Goal: Transaction & Acquisition: Purchase product/service

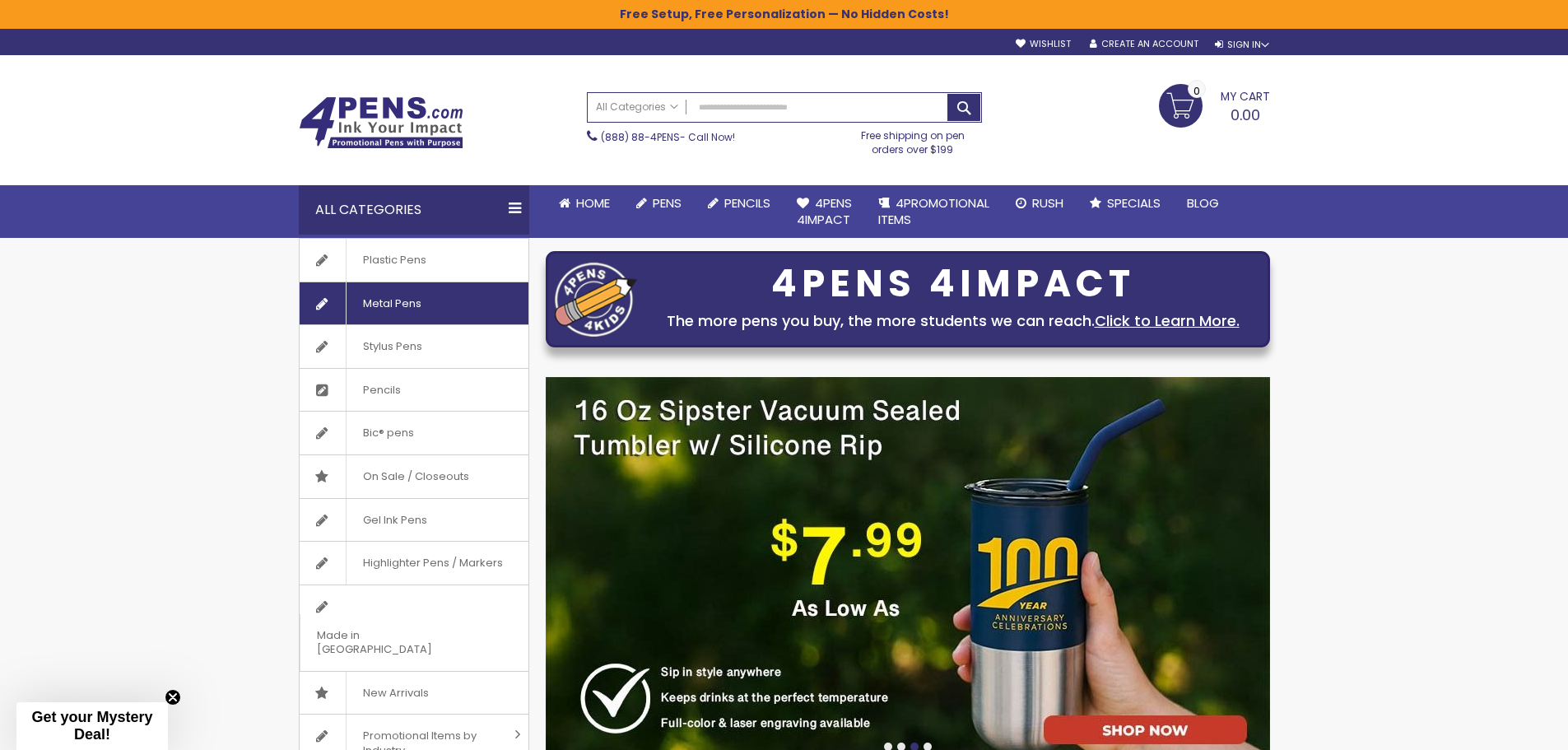
click at [463, 311] on link "Metal Pens" at bounding box center [414, 304] width 229 height 43
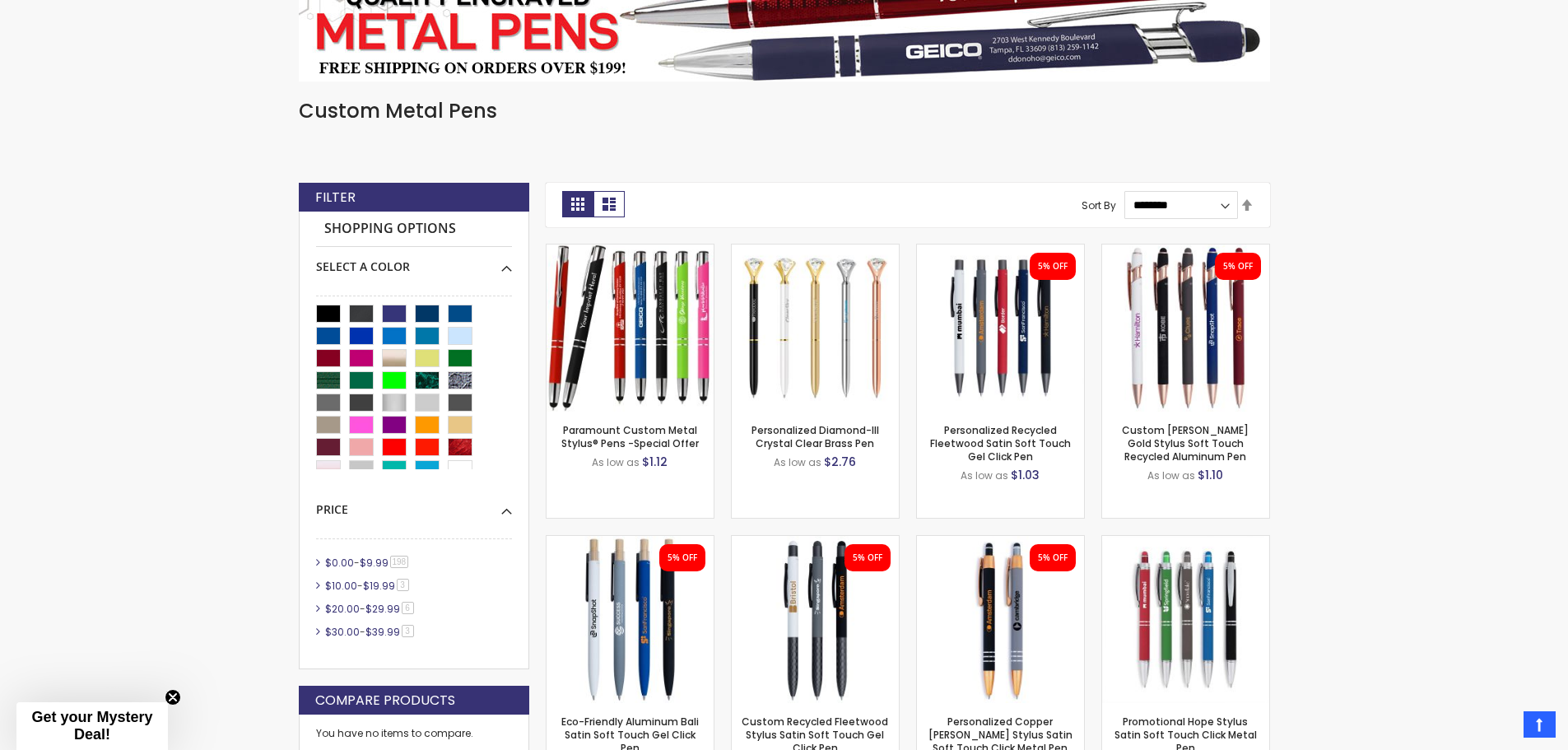
scroll to position [359, 0]
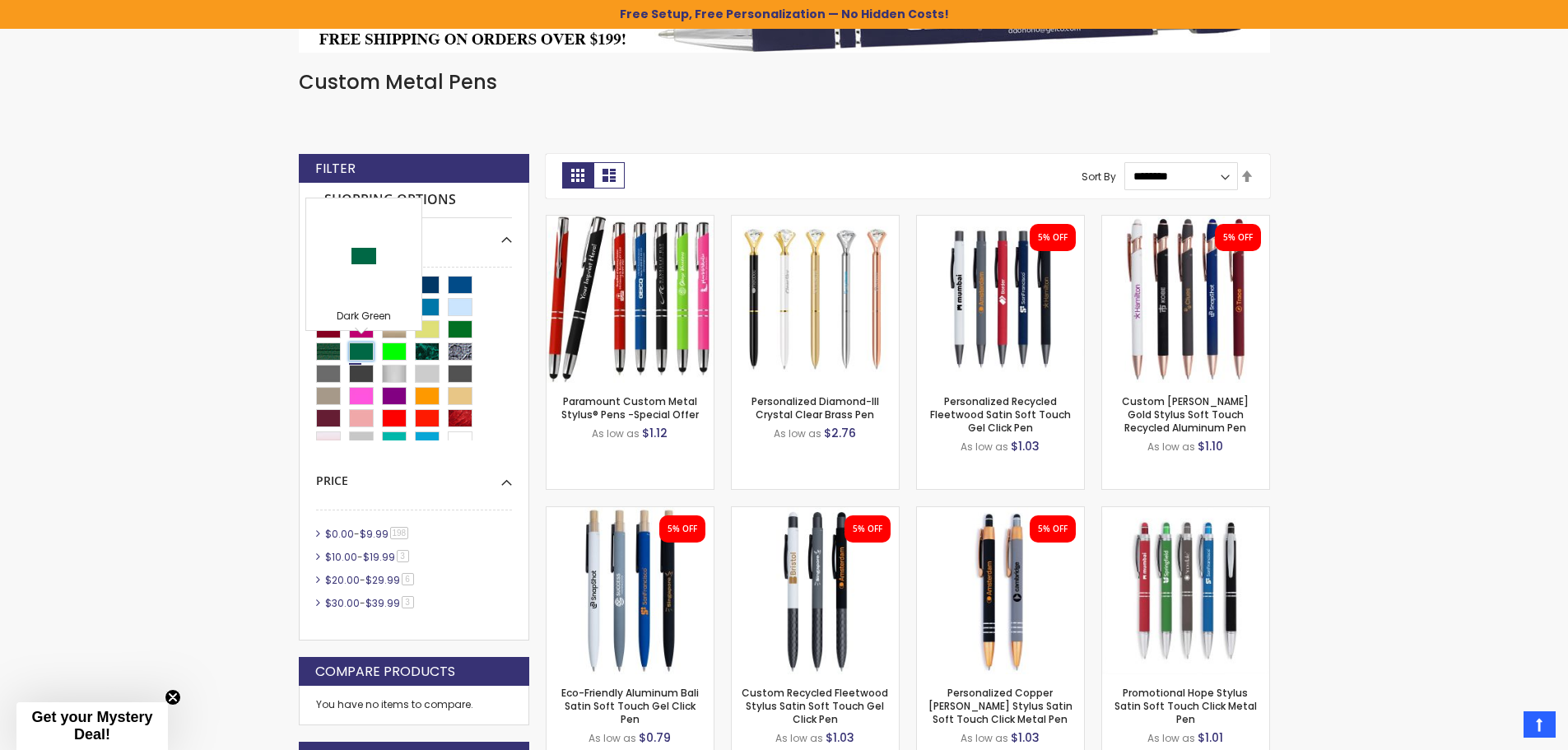
click at [362, 348] on div "Dark Green" at bounding box center [362, 352] width 25 height 18
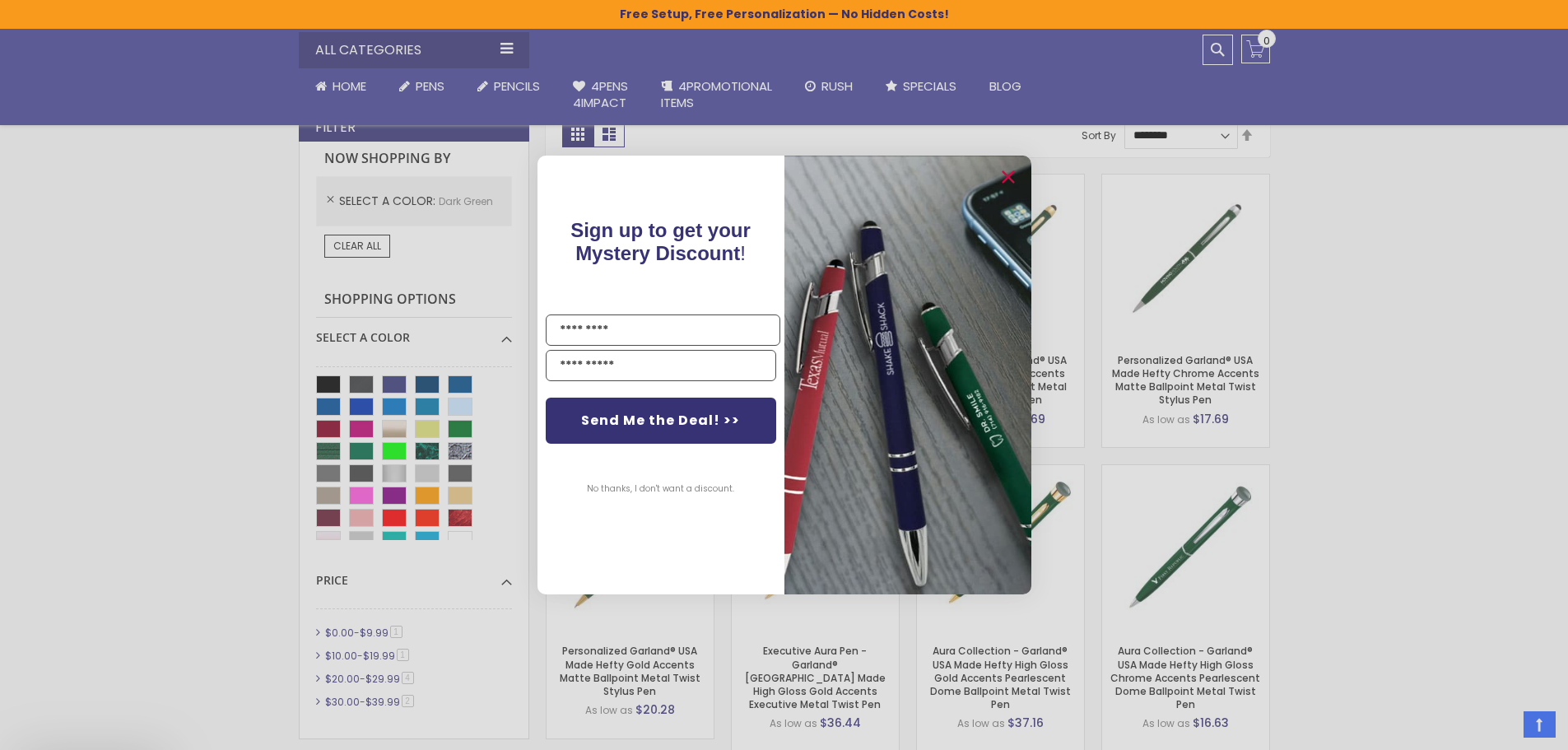
scroll to position [606, 0]
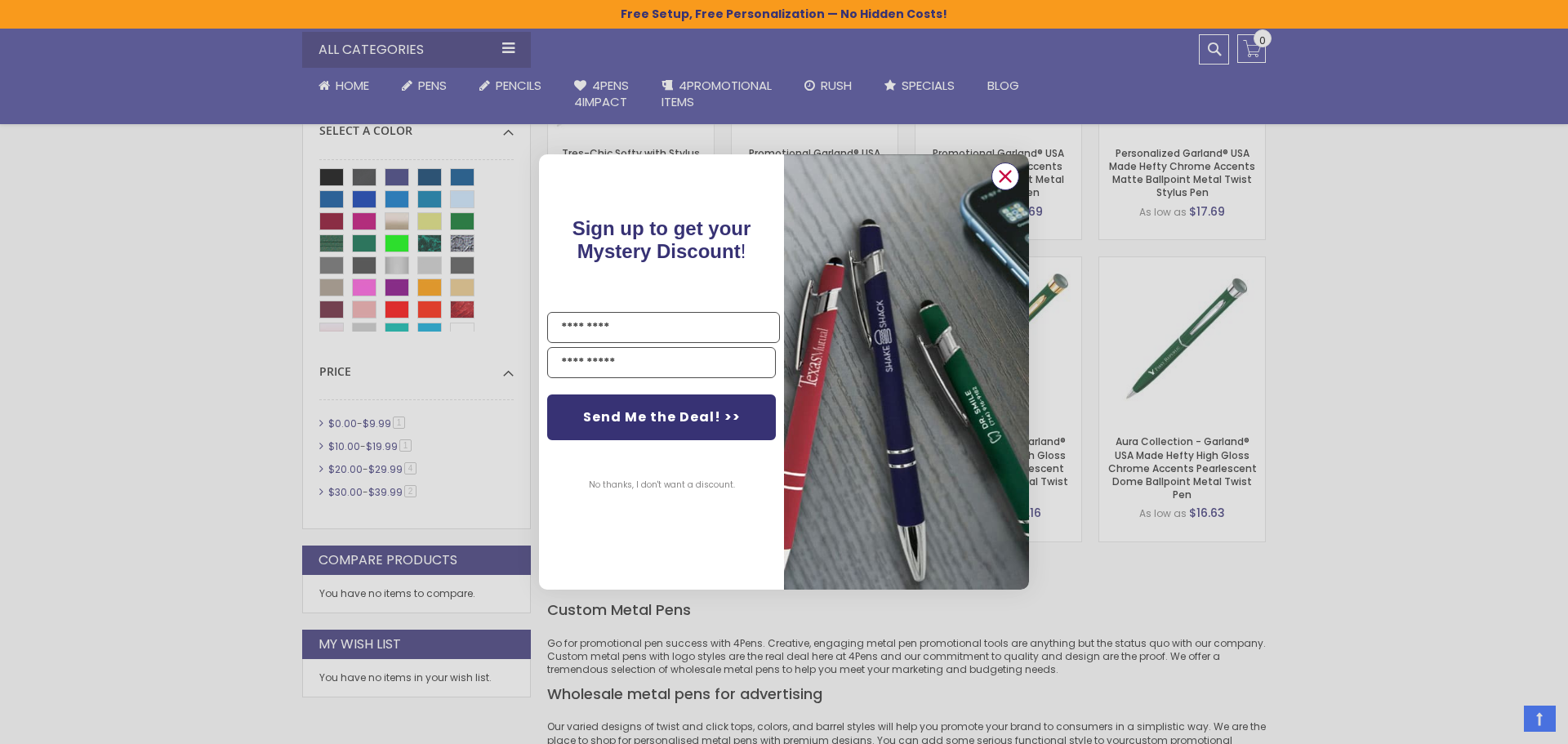
click at [1001, 184] on circle "Close dialog" at bounding box center [1005, 176] width 25 height 25
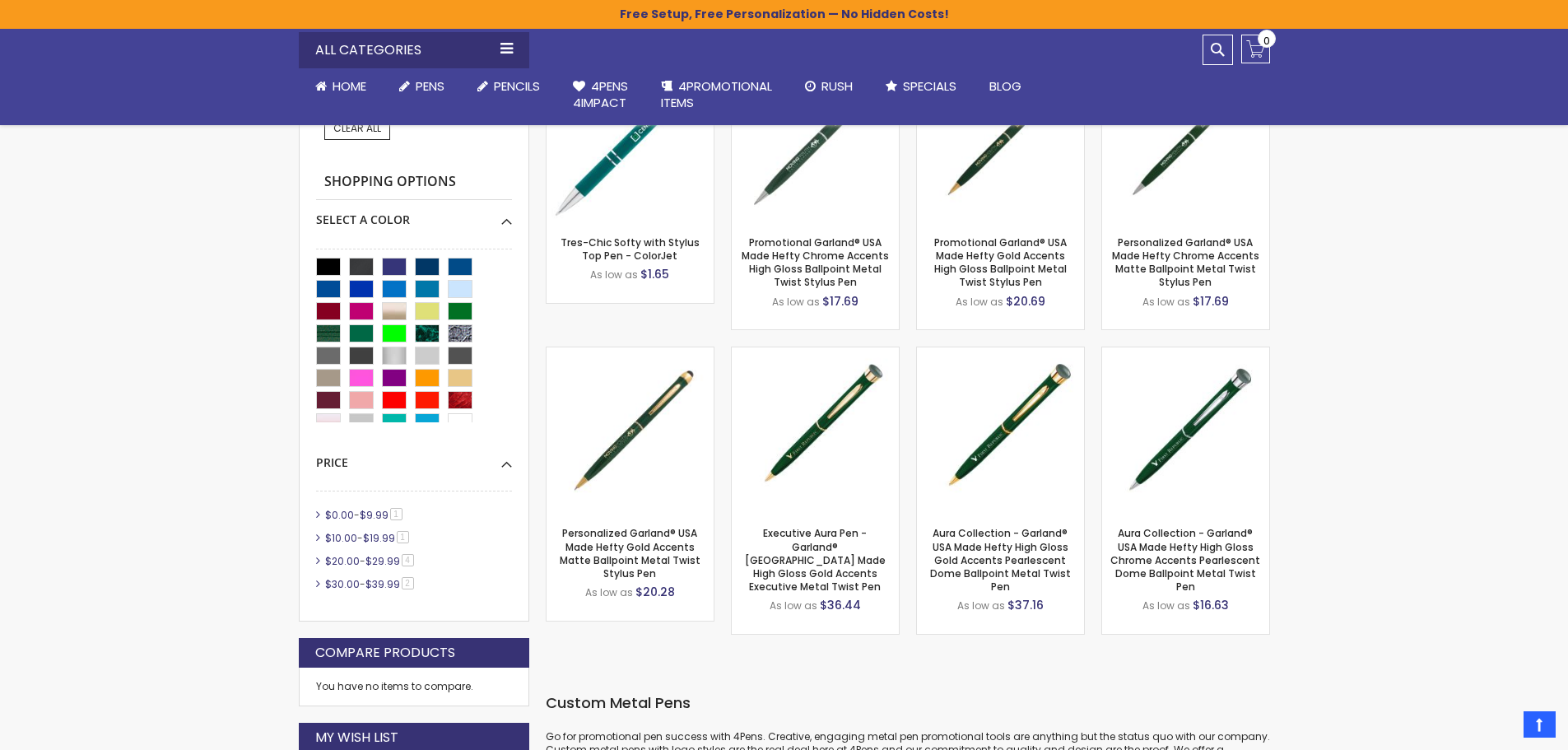
scroll to position [688, 0]
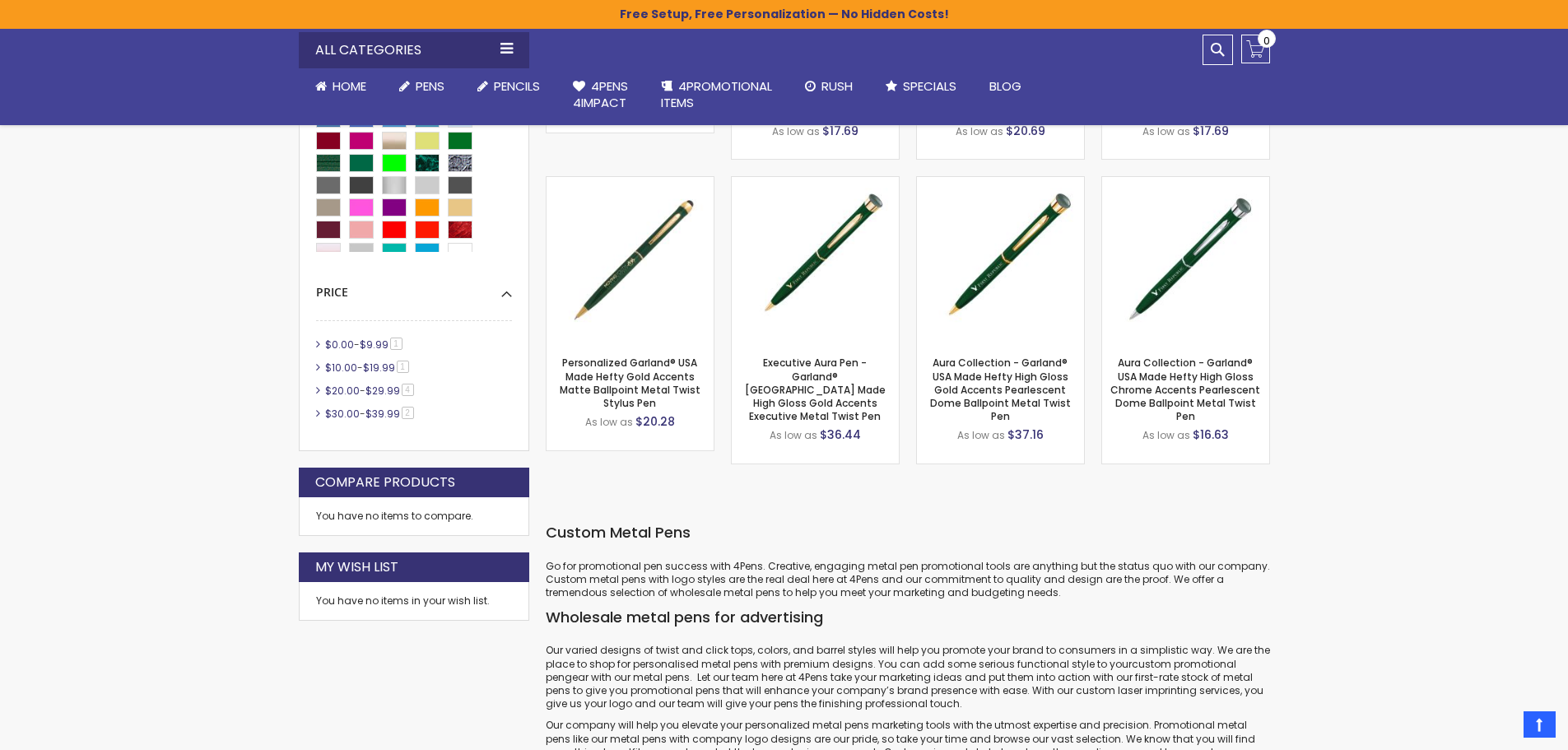
scroll to position [359, 0]
